Goal: Find specific page/section: Find specific page/section

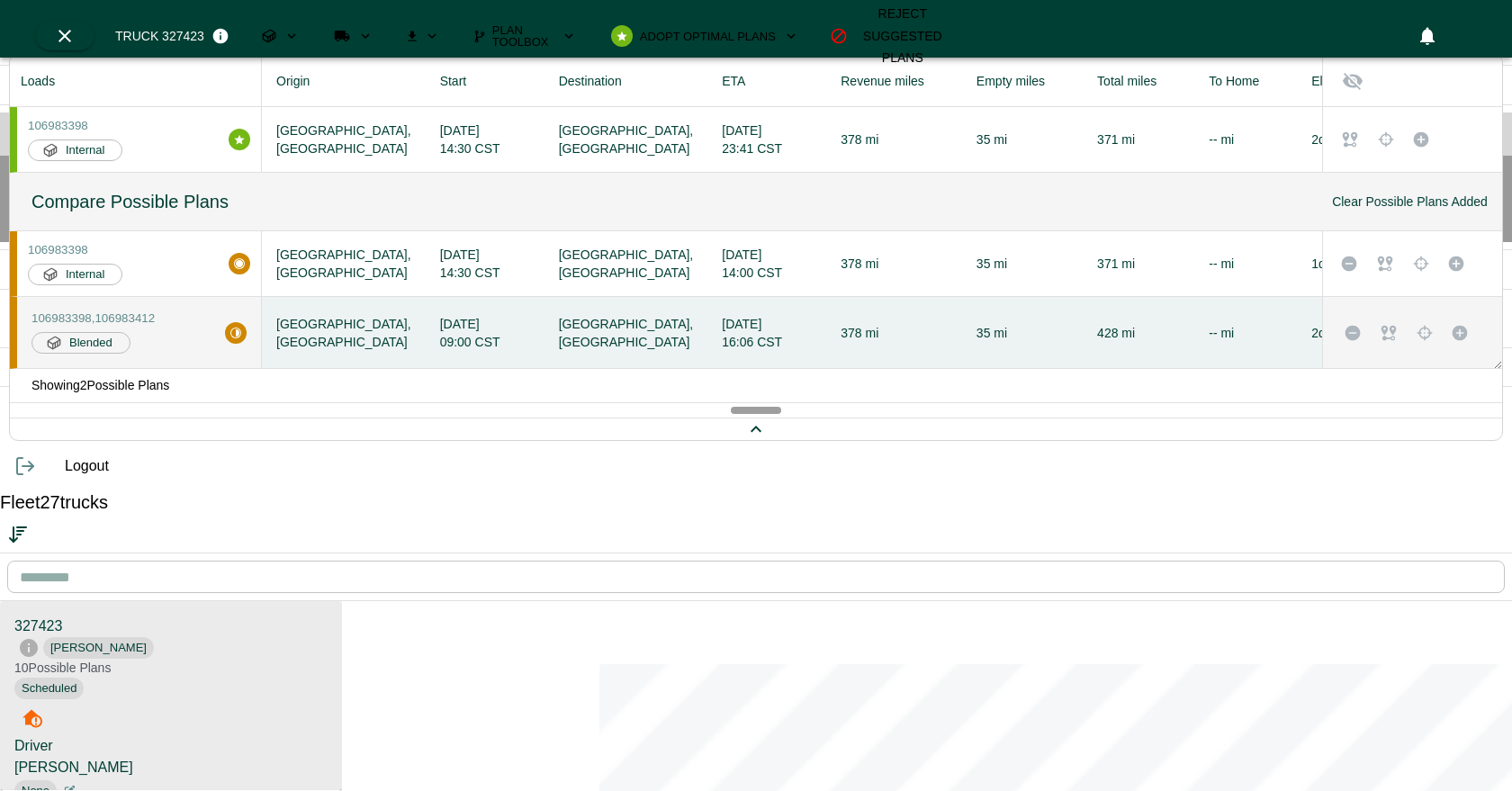
scroll to position [784, 335]
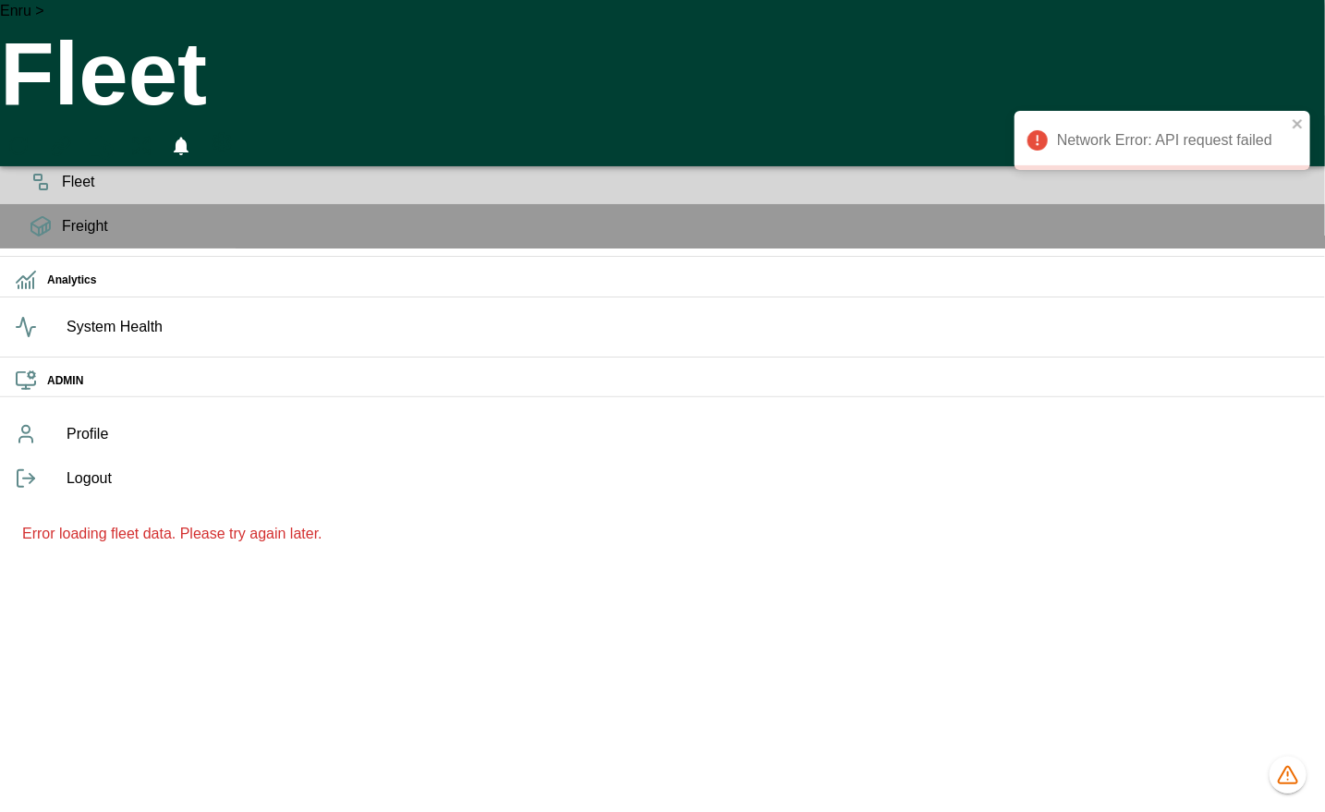
click at [47, 100] on h6 "OPS" at bounding box center [678, 91] width 1263 height 18
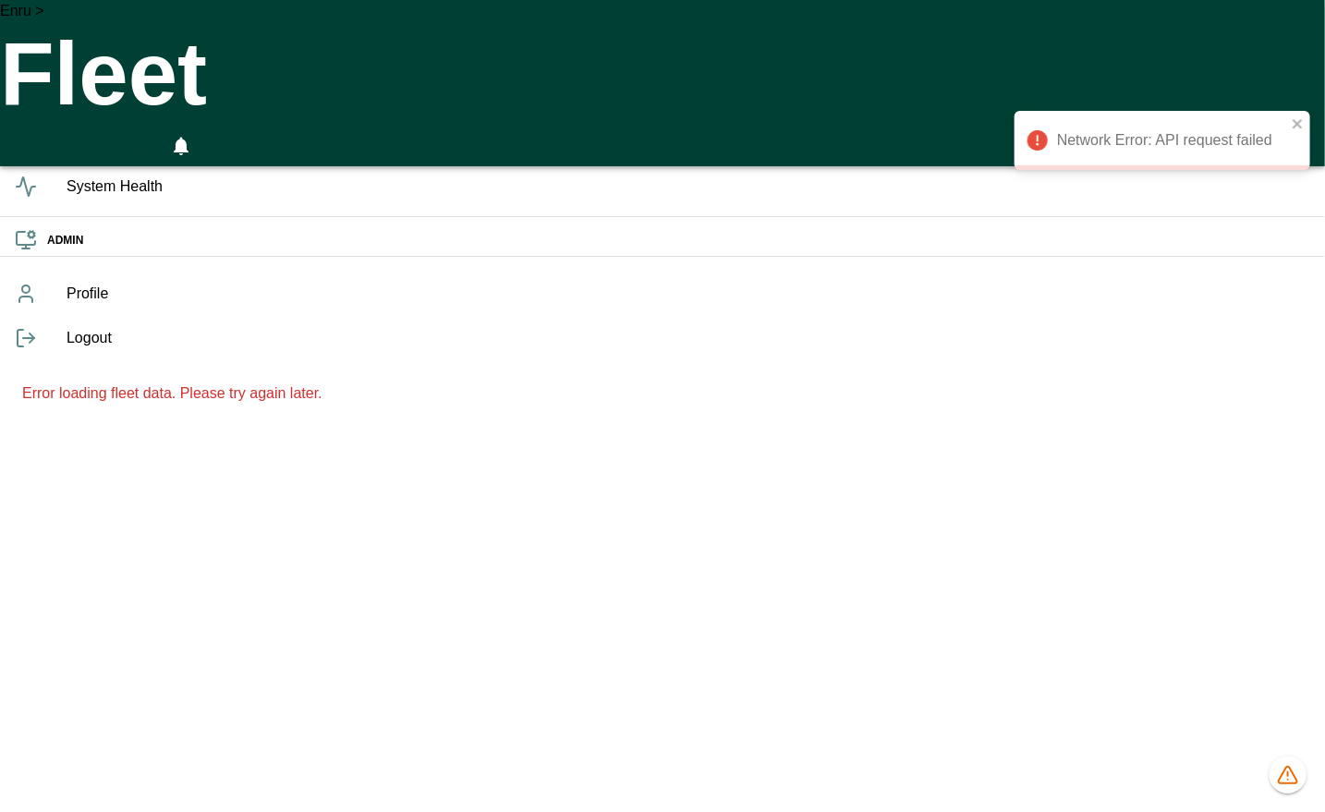
click at [47, 100] on h6 "OPS" at bounding box center [678, 91] width 1263 height 18
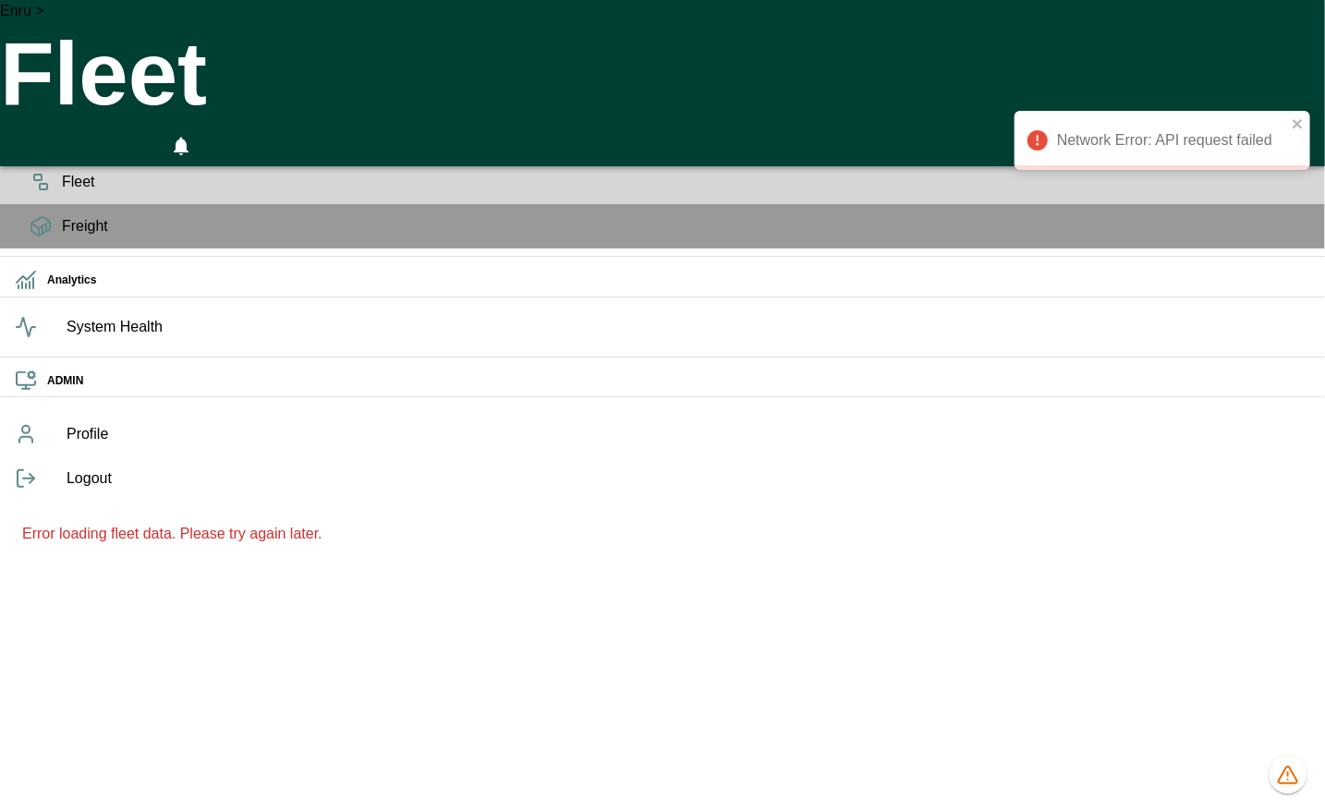
click at [42, 149] on icon at bounding box center [41, 138] width 22 height 22
